Goal: Transaction & Acquisition: Purchase product/service

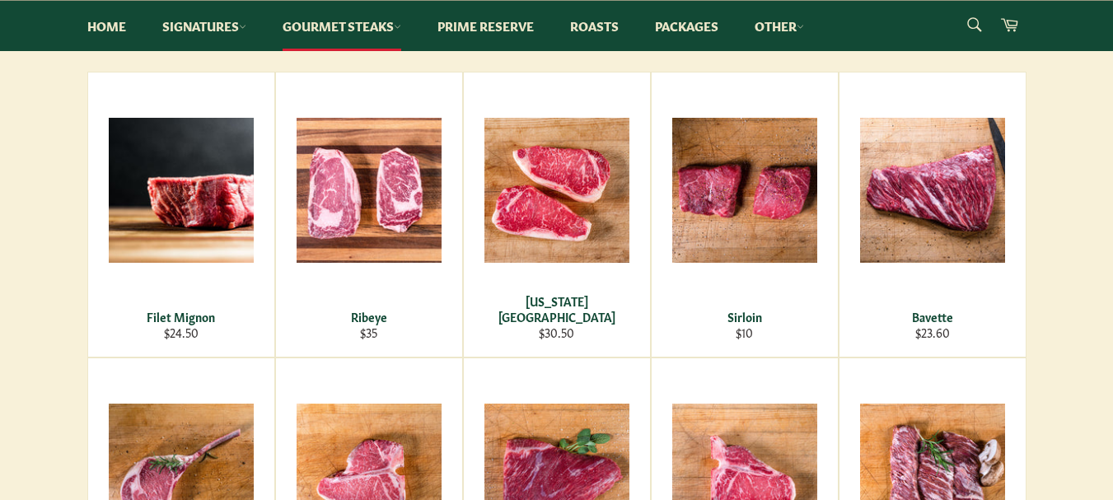
scroll to position [276, 0]
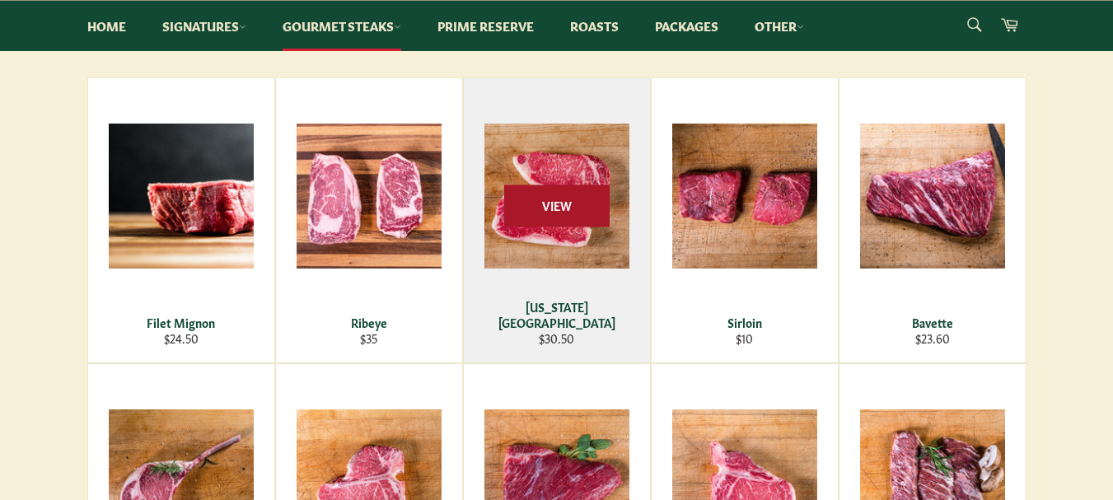
click at [568, 218] on span "View" at bounding box center [556, 205] width 105 height 42
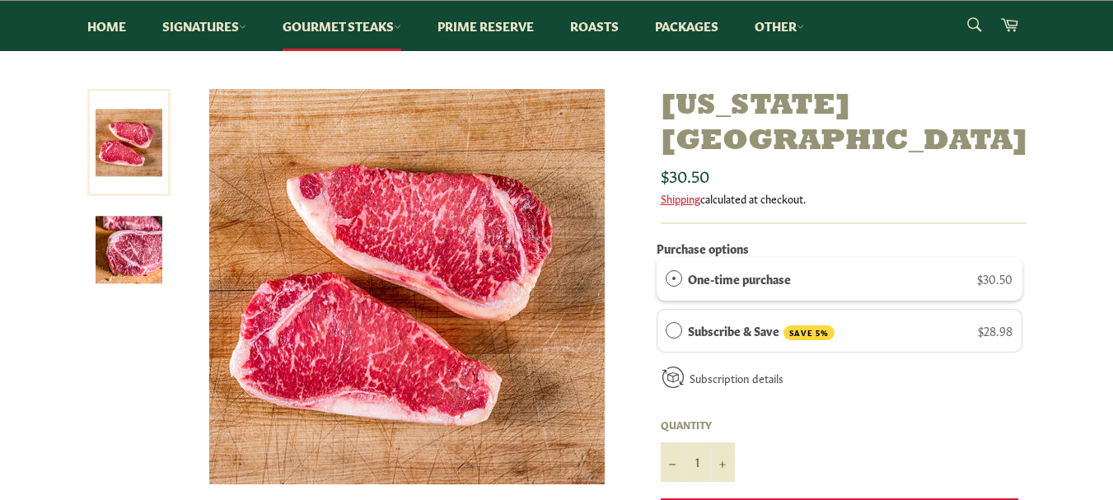
scroll to position [226, 0]
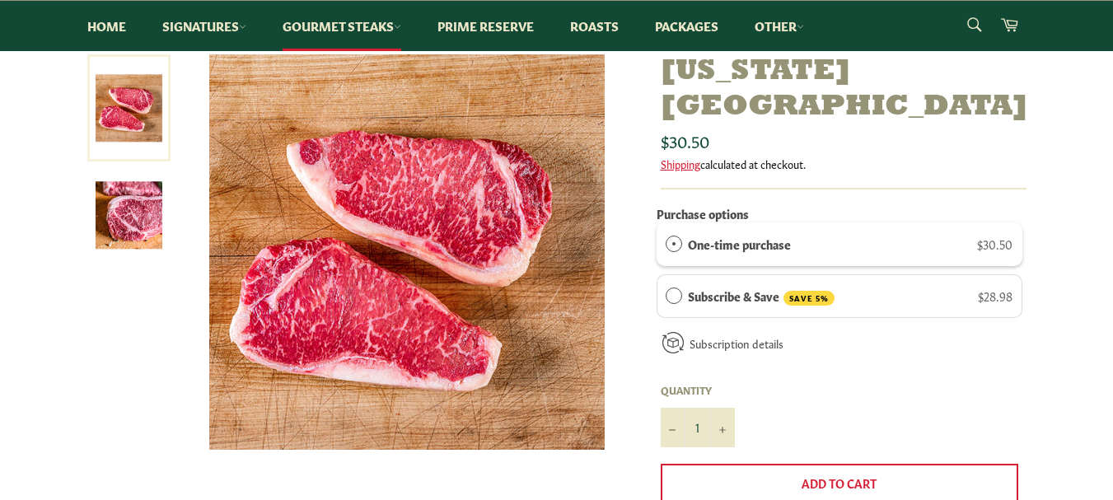
drag, startPoint x: 1122, startPoint y: 82, endPoint x: 1124, endPoint y: 140, distance: 58.5
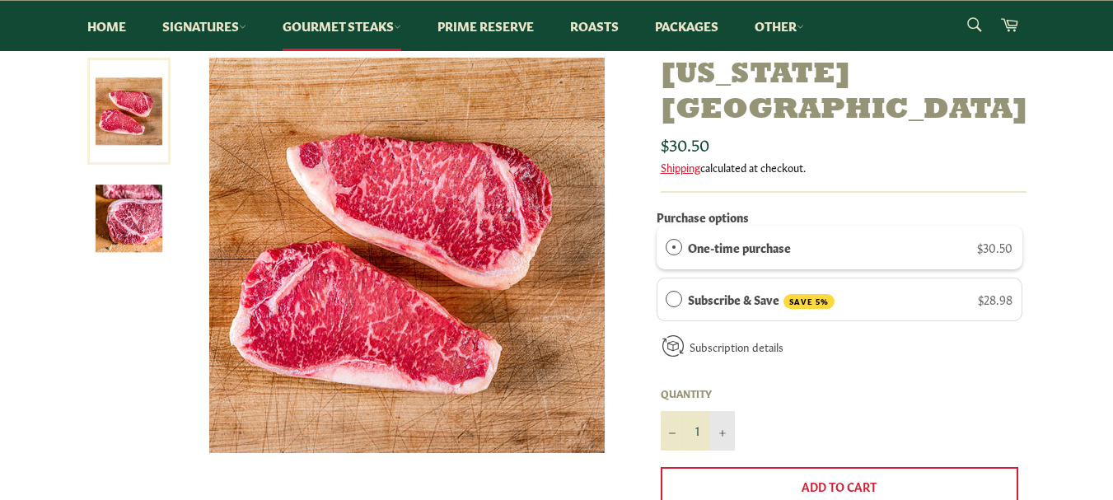
click at [722, 411] on button "+" at bounding box center [722, 431] width 25 height 40
click at [721, 411] on button "+" at bounding box center [722, 431] width 25 height 40
type input "4"
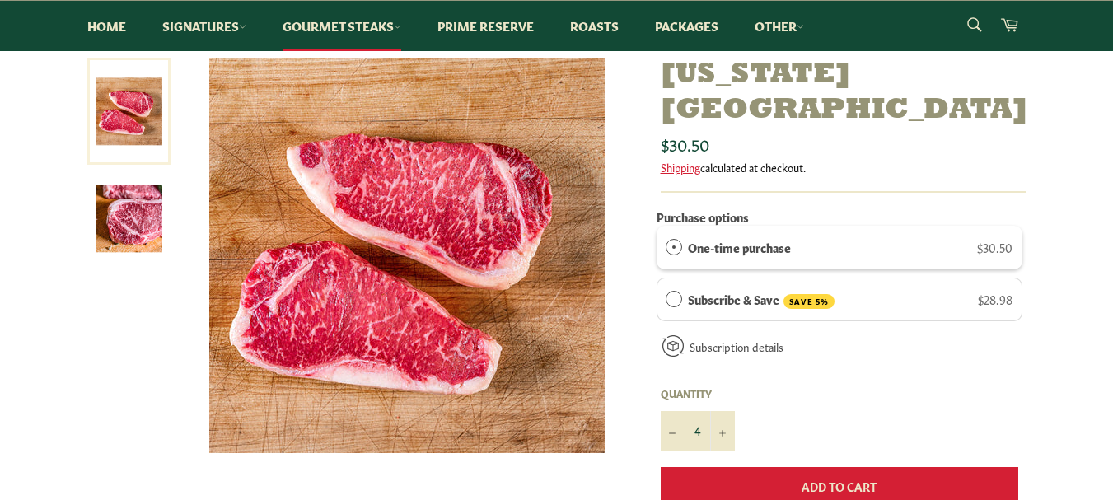
click at [794, 467] on button "Add to Cart" at bounding box center [838, 487] width 357 height 40
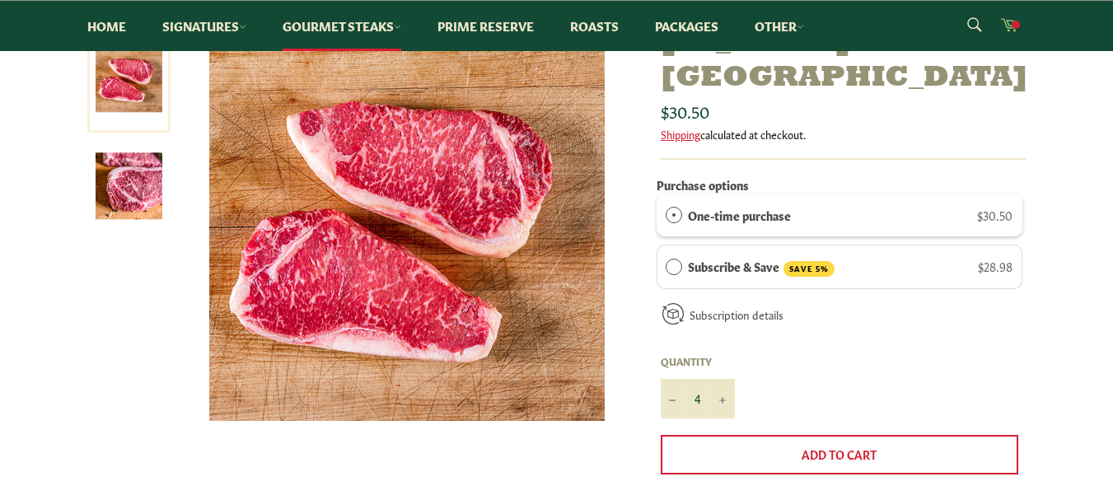
click at [1005, 26] on icon at bounding box center [1008, 24] width 17 height 13
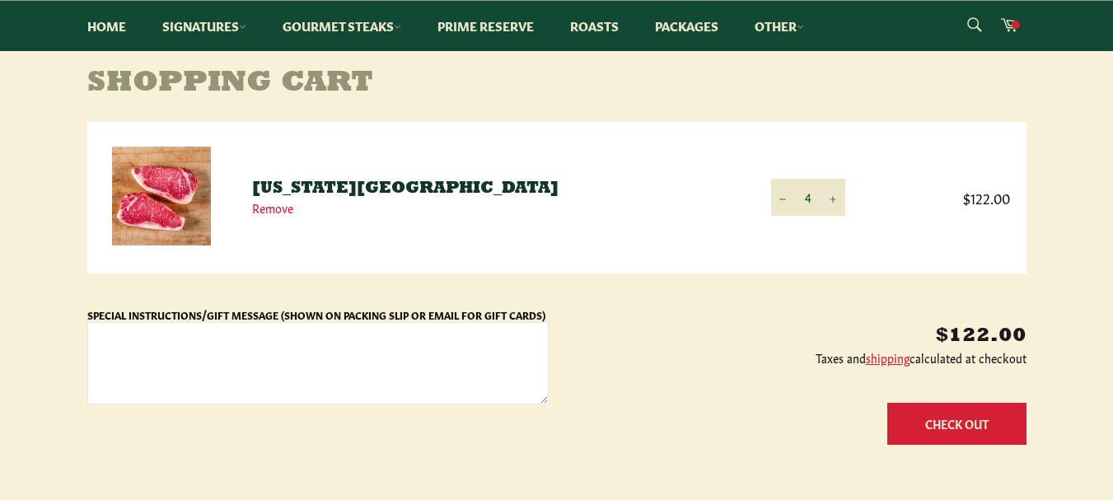
scroll to position [360, 0]
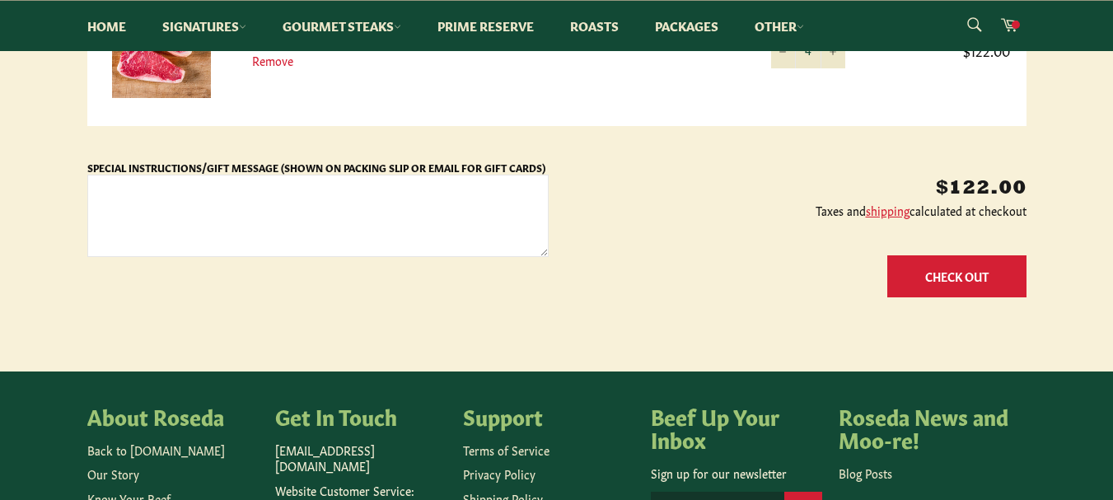
click at [963, 274] on button "Check Out" at bounding box center [956, 276] width 139 height 42
